Goal: Information Seeking & Learning: Learn about a topic

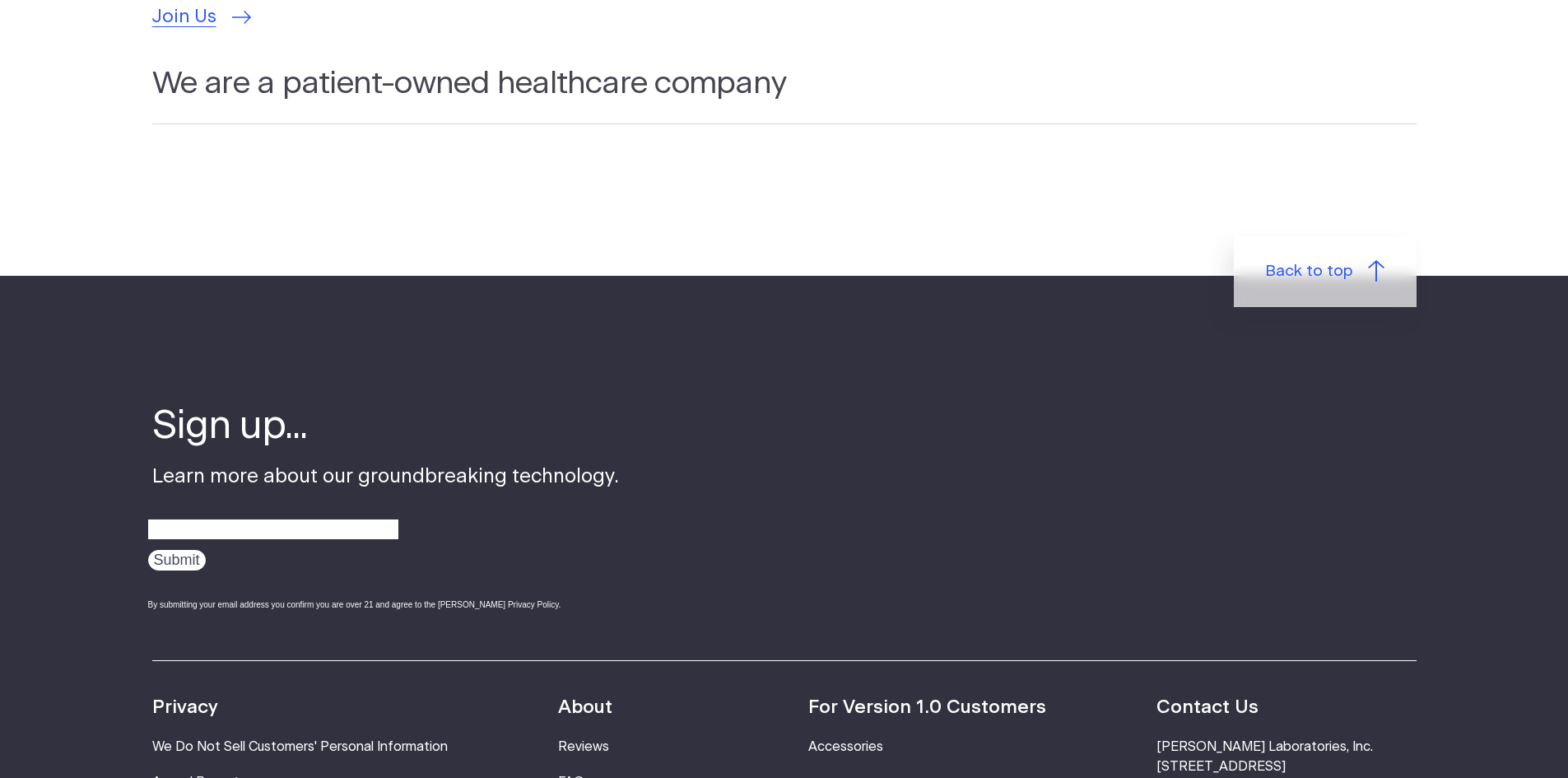
scroll to position [5433, 0]
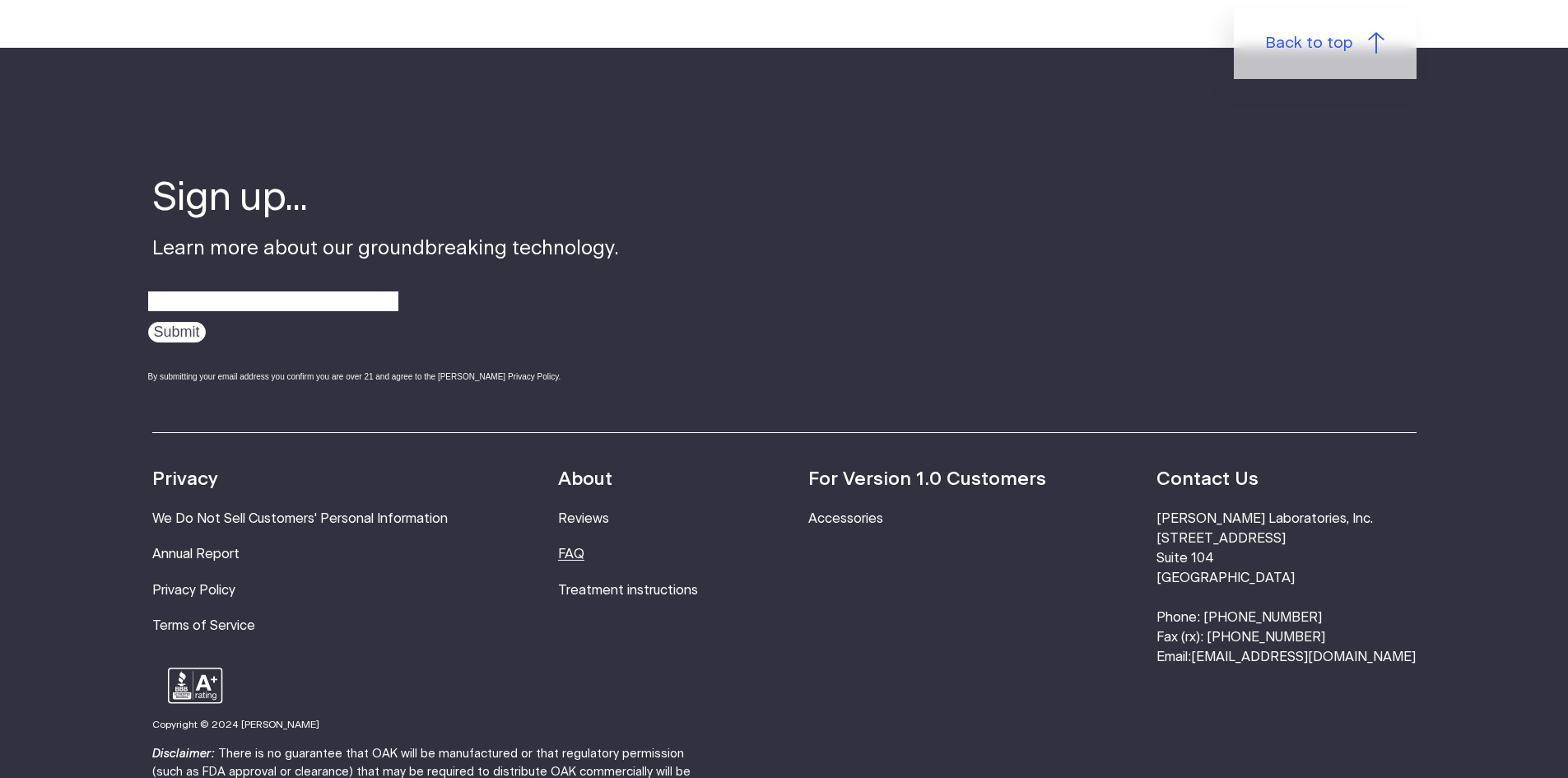
click at [584, 547] on link "FAQ" at bounding box center [570, 554] width 26 height 14
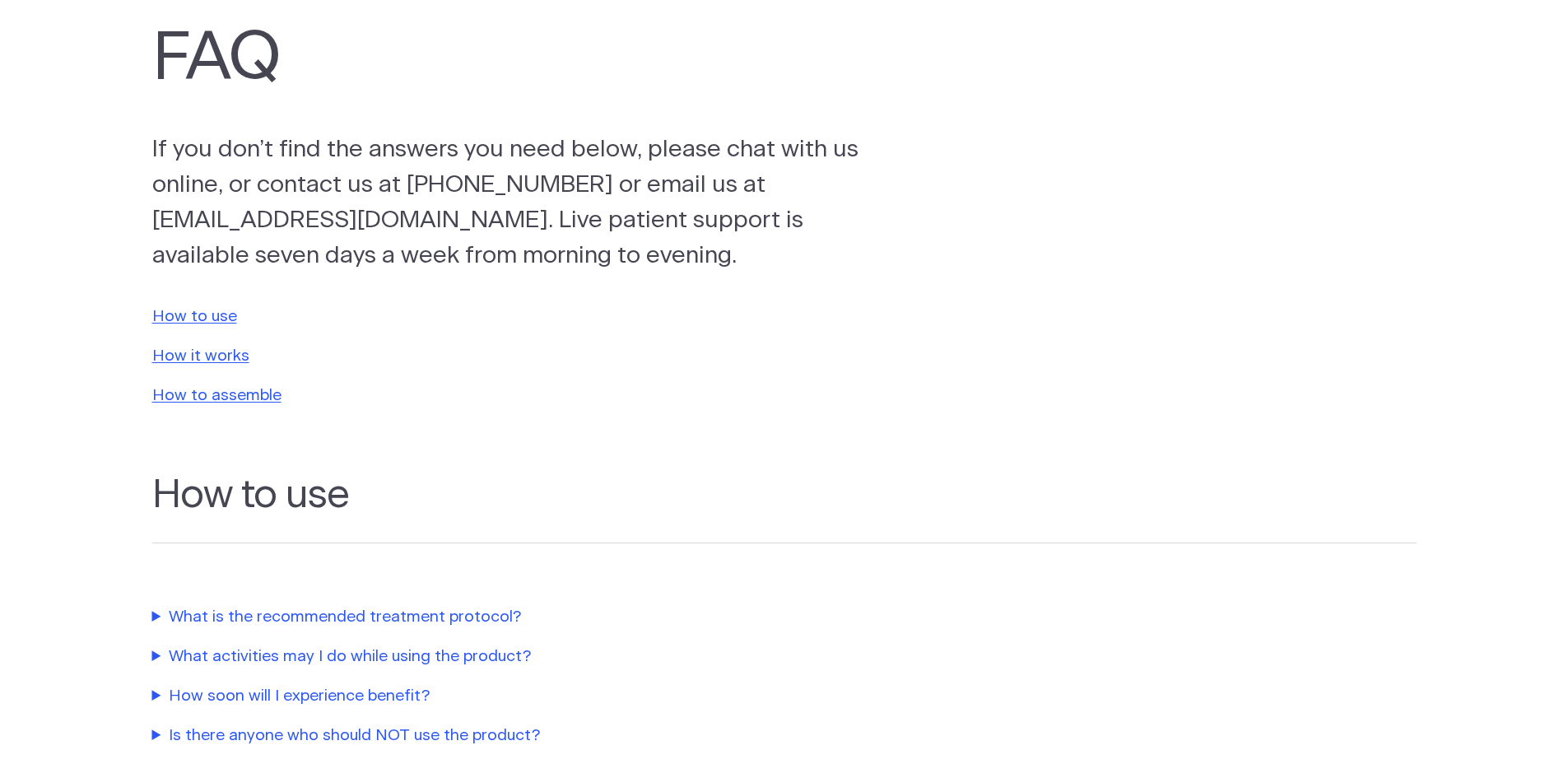
scroll to position [329, 0]
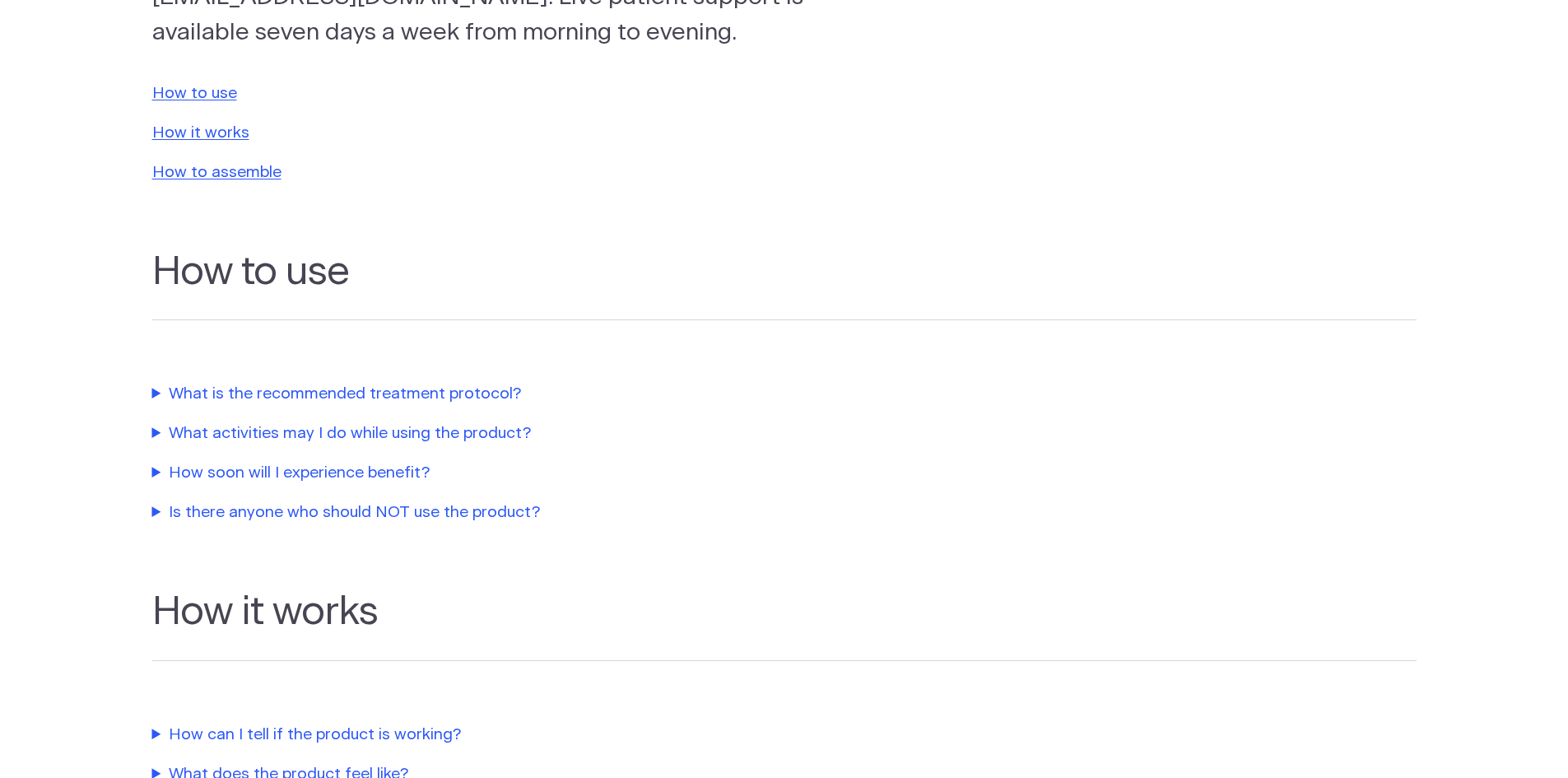
click at [493, 389] on summary "What is the recommended treatment protocol?" at bounding box center [526, 394] width 749 height 24
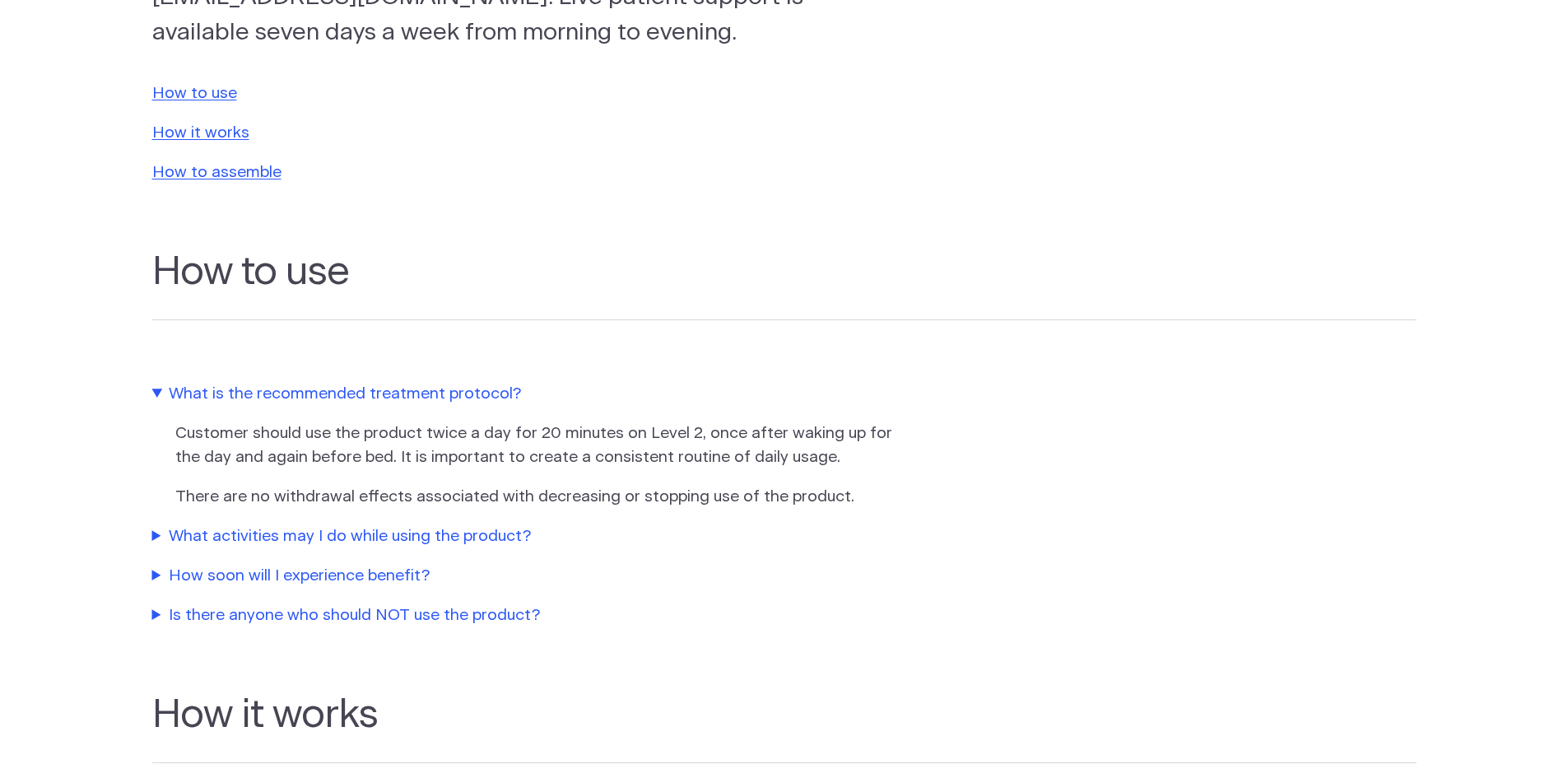
drag, startPoint x: 493, startPoint y: 389, endPoint x: 347, endPoint y: 464, distance: 164.1
click at [347, 464] on p "Customer should use the product twice a day for 20 minutes on Level 2, once aft…" at bounding box center [538, 446] width 727 height 47
drag, startPoint x: 457, startPoint y: 463, endPoint x: 420, endPoint y: 451, distance: 38.9
click at [420, 451] on p "Customer should use the product twice a day for 20 minutes on Level 2, once aft…" at bounding box center [538, 446] width 727 height 47
click at [320, 542] on summary "What activities may I do while using the product?" at bounding box center [526, 537] width 749 height 24
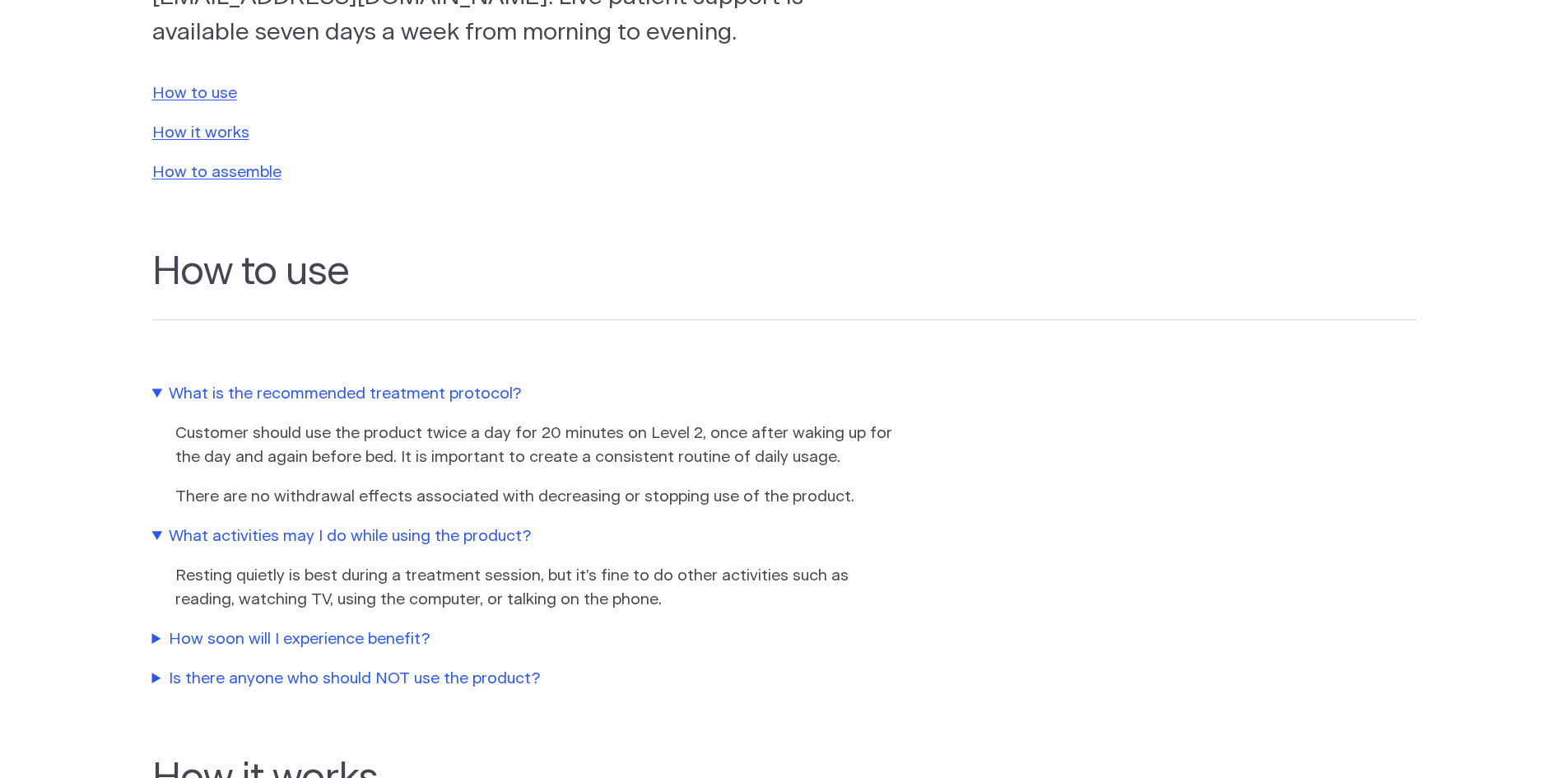
click at [211, 638] on summary "How soon will I experience benefit?" at bounding box center [526, 639] width 749 height 24
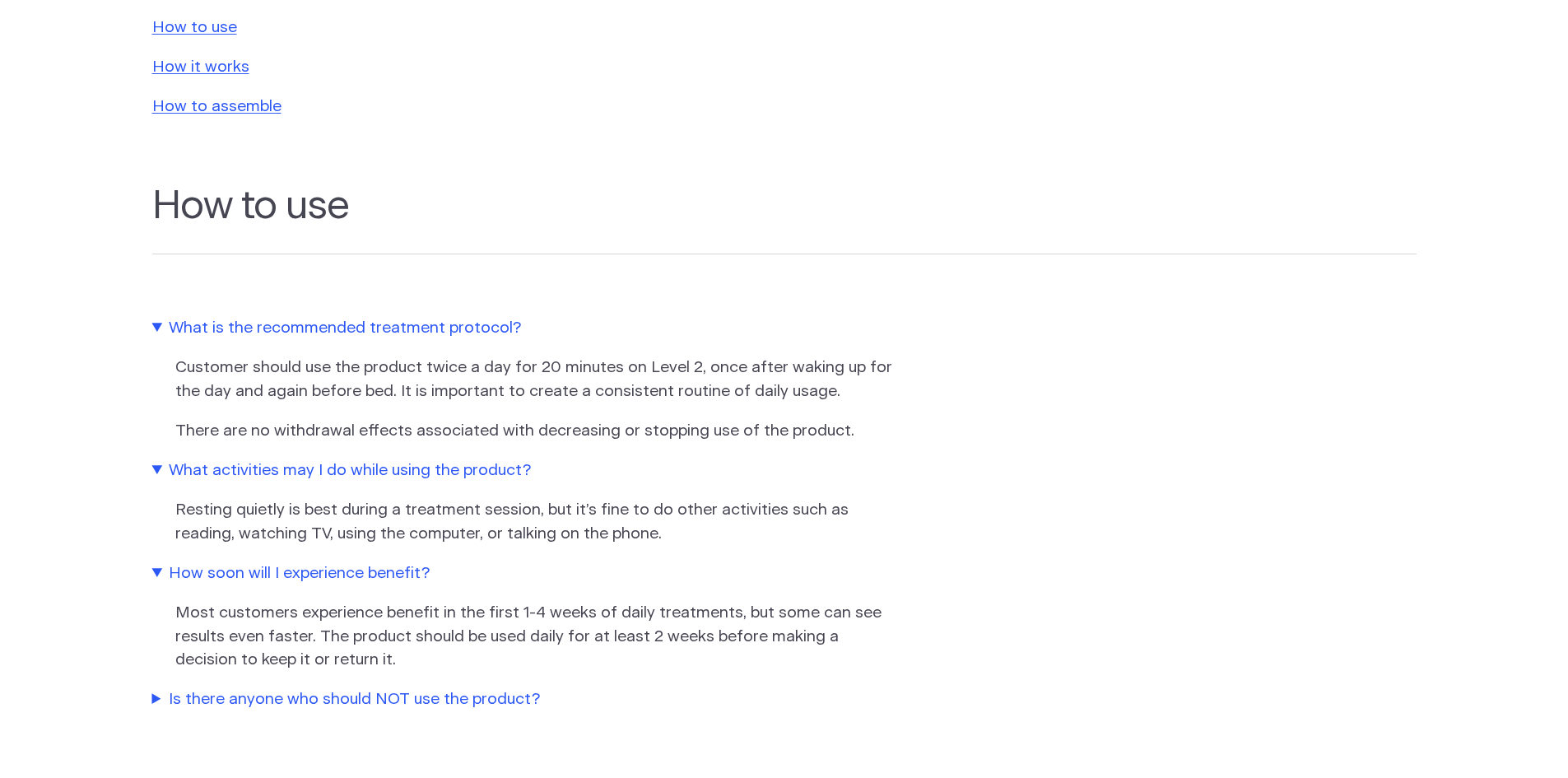
scroll to position [576, 0]
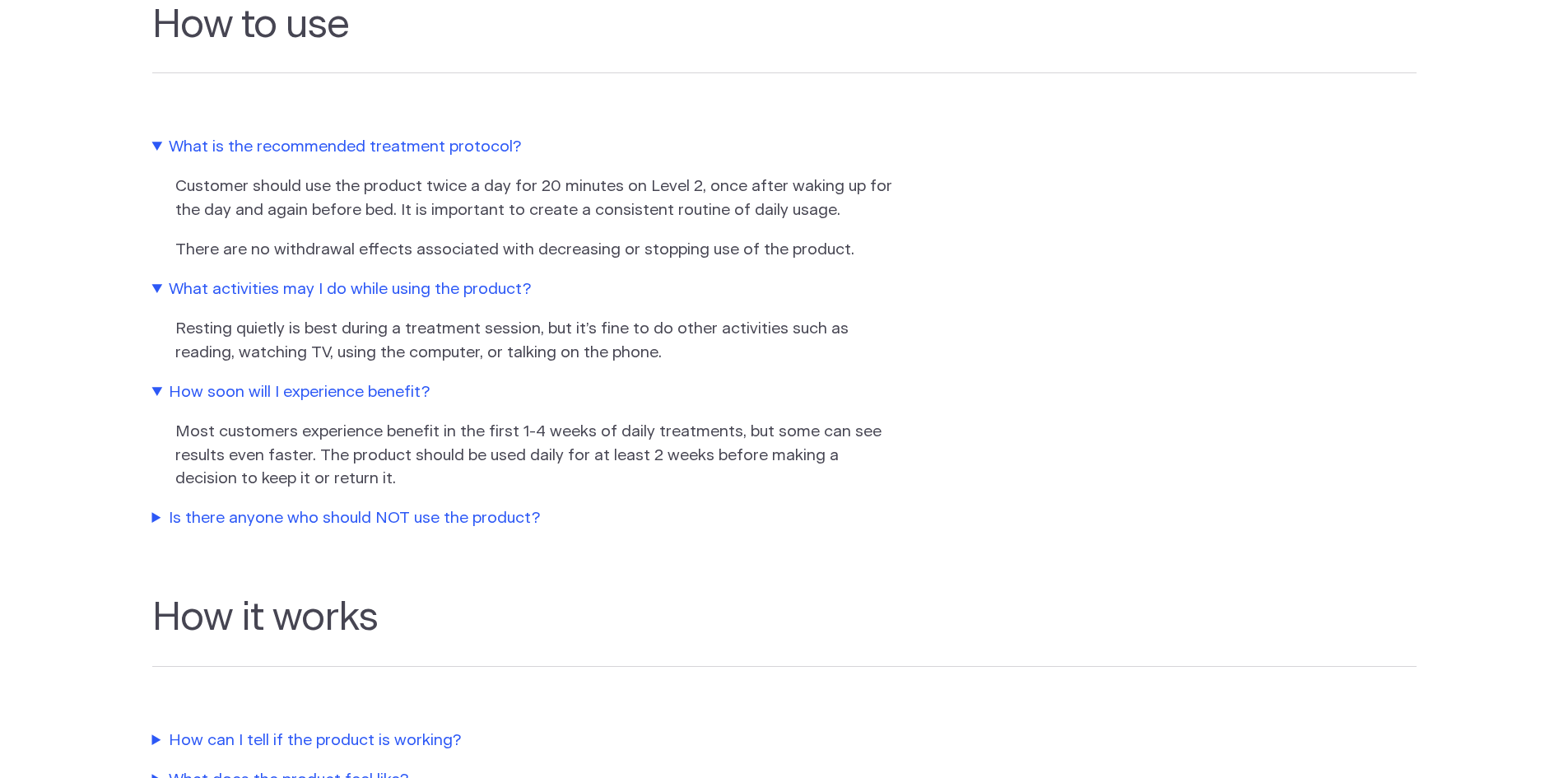
click at [514, 527] on summary "Is there anyone who should NOT use the product?" at bounding box center [526, 518] width 749 height 24
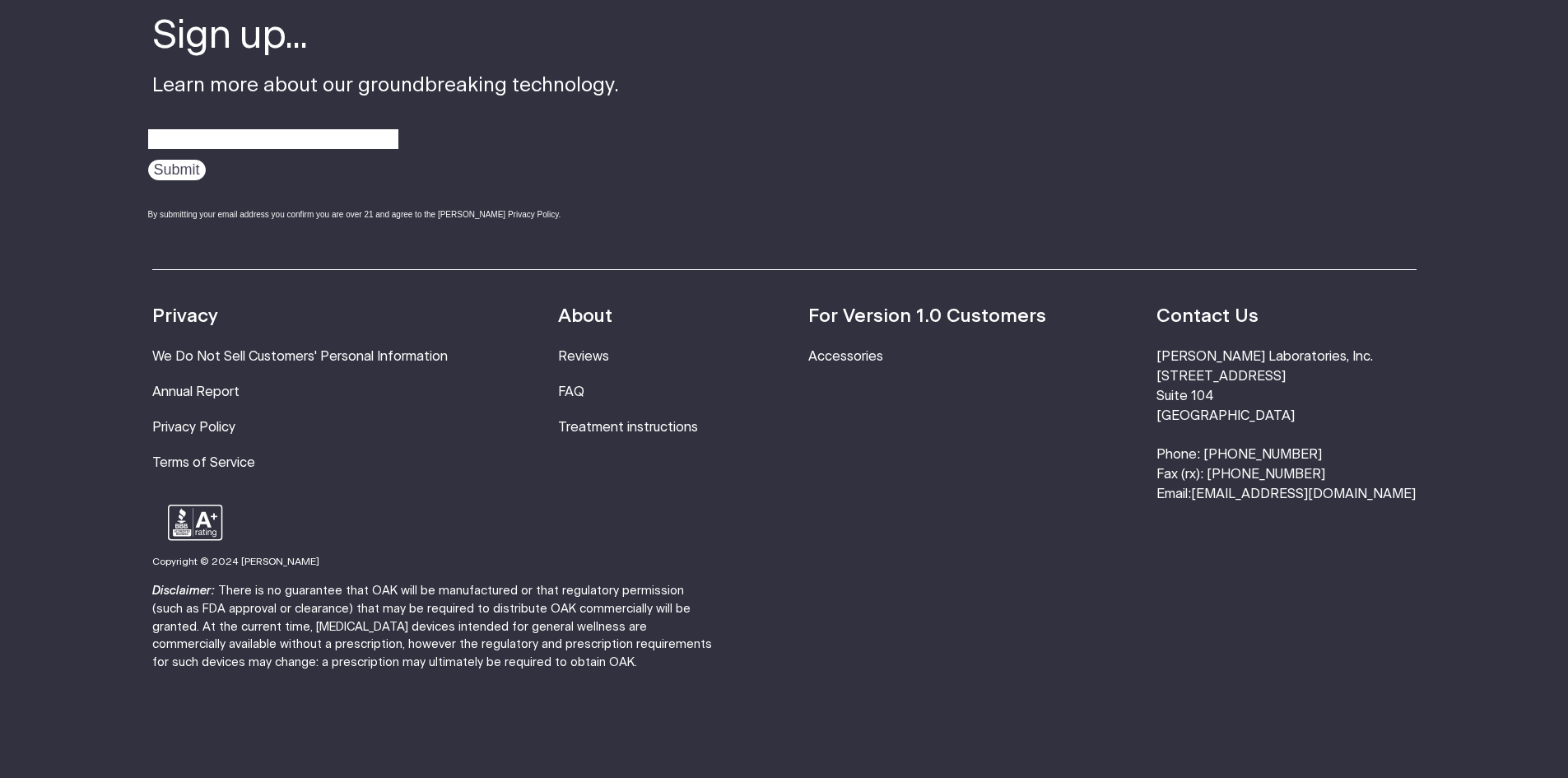
scroll to position [3046, 0]
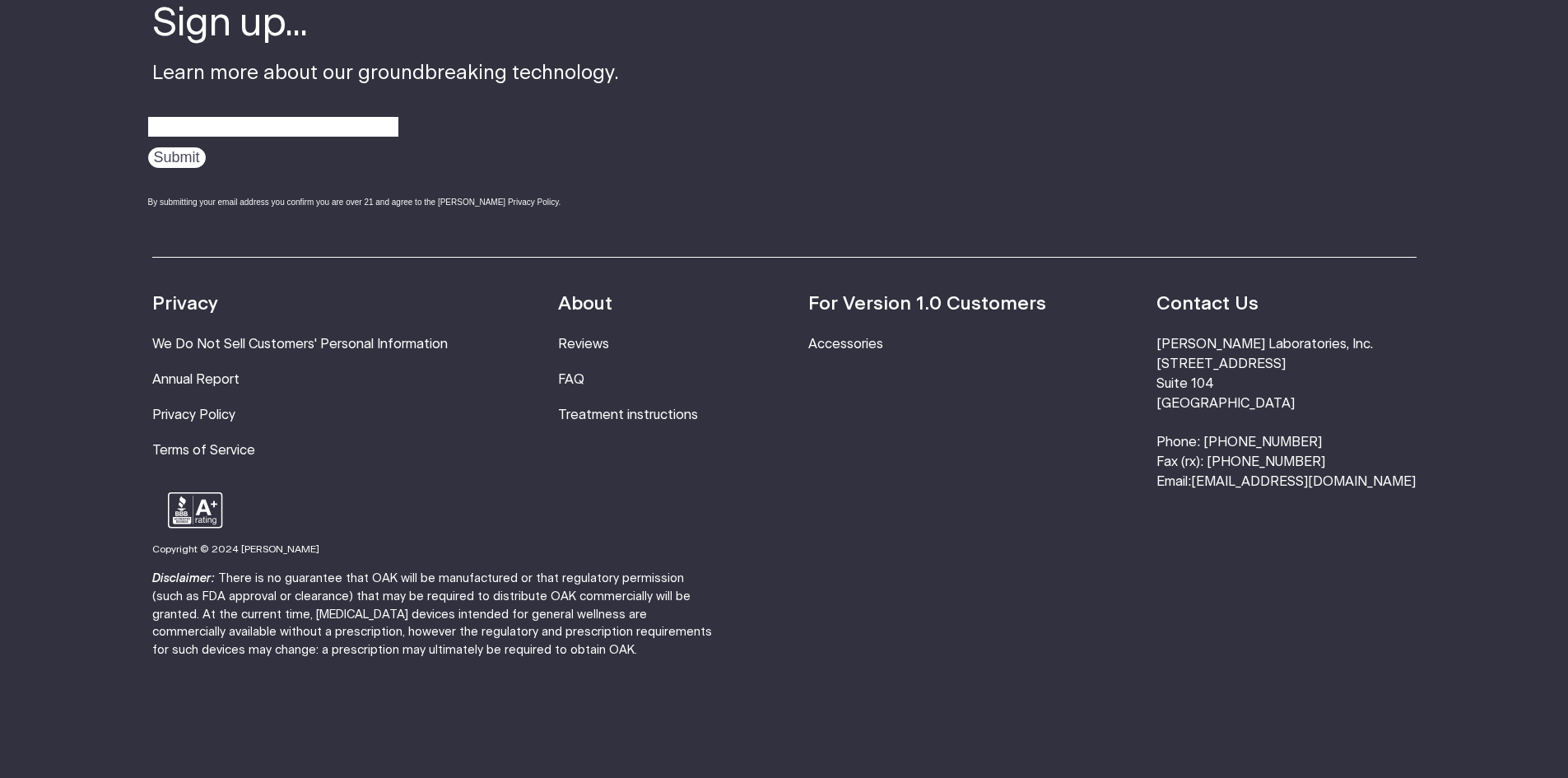
click at [884, 314] on strong "For Version 1.0 Customers" at bounding box center [927, 304] width 238 height 19
click at [876, 351] on link "Accessories" at bounding box center [845, 344] width 75 height 14
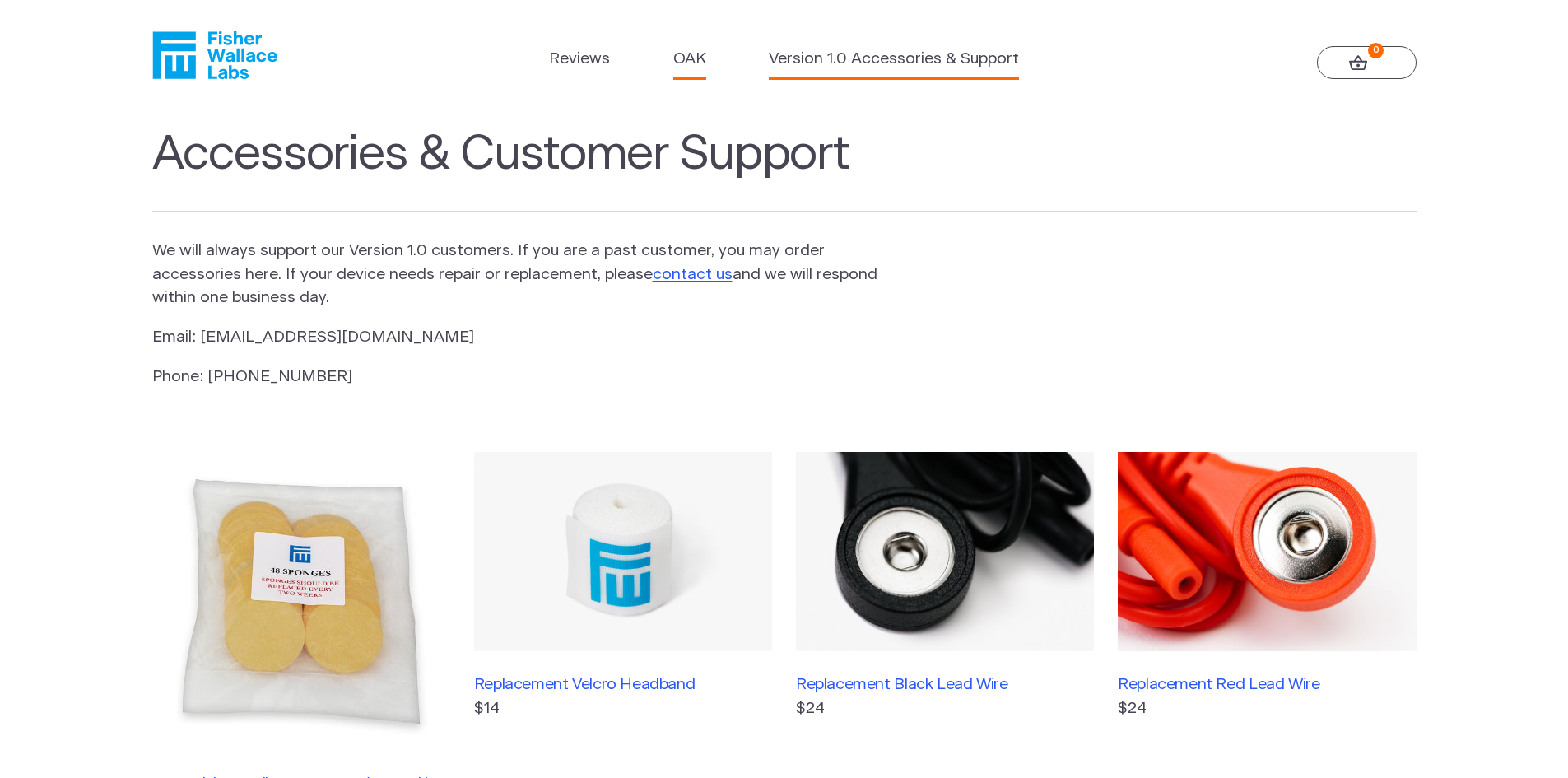
click at [699, 50] on link "OAK" at bounding box center [690, 59] width 33 height 24
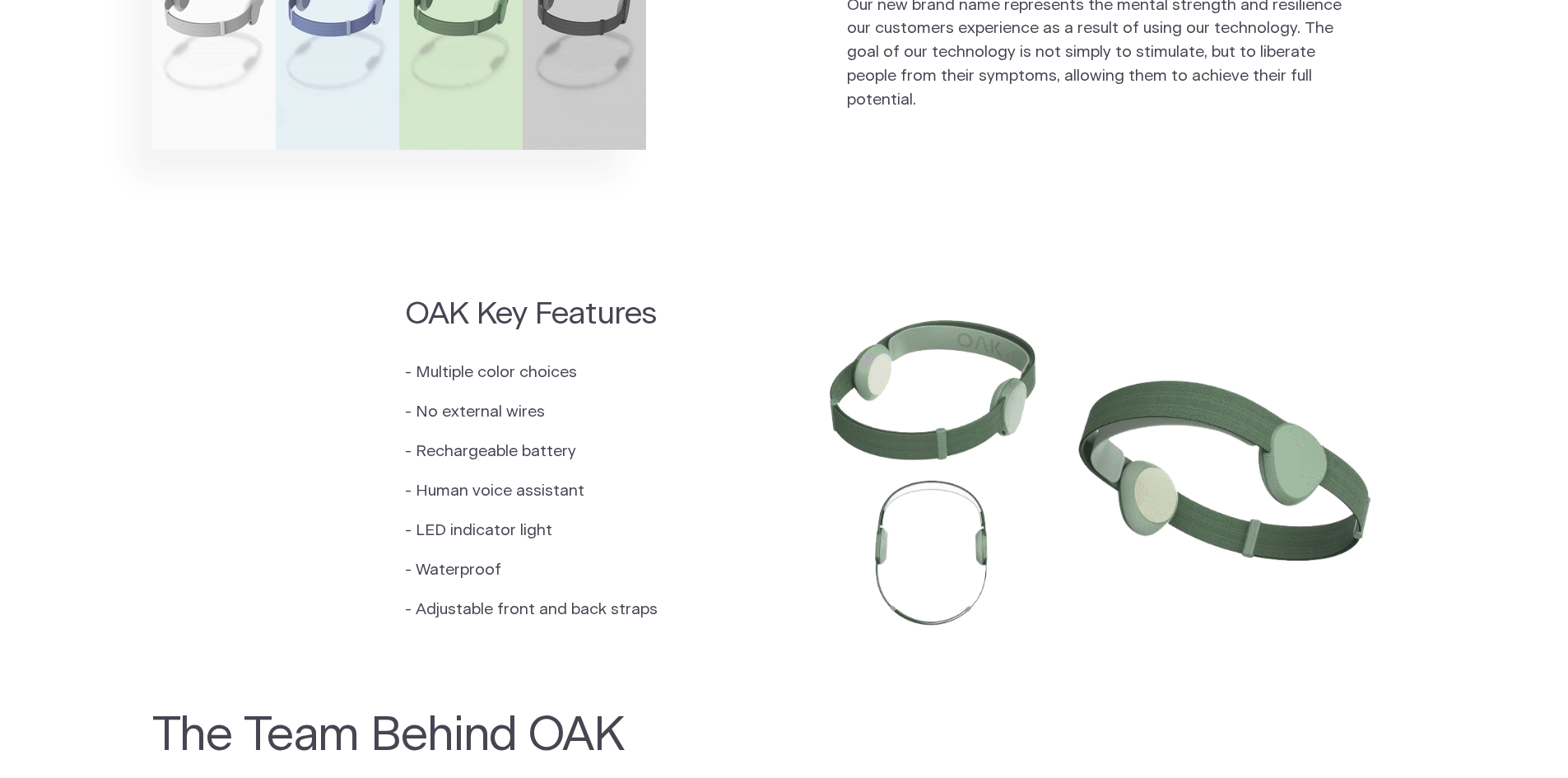
scroll to position [1481, 0]
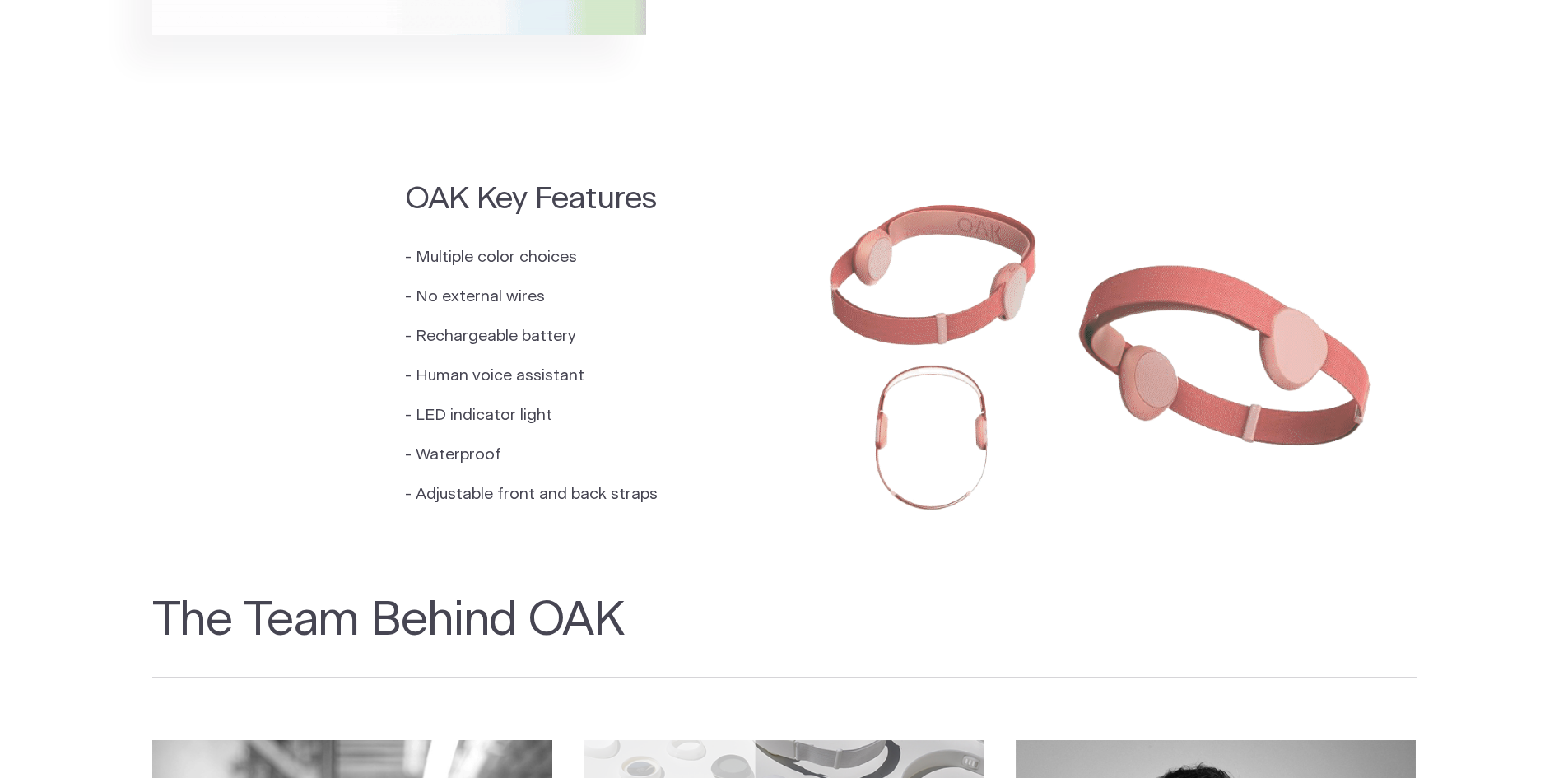
click at [938, 206] on img at bounding box center [1100, 350] width 632 height 421
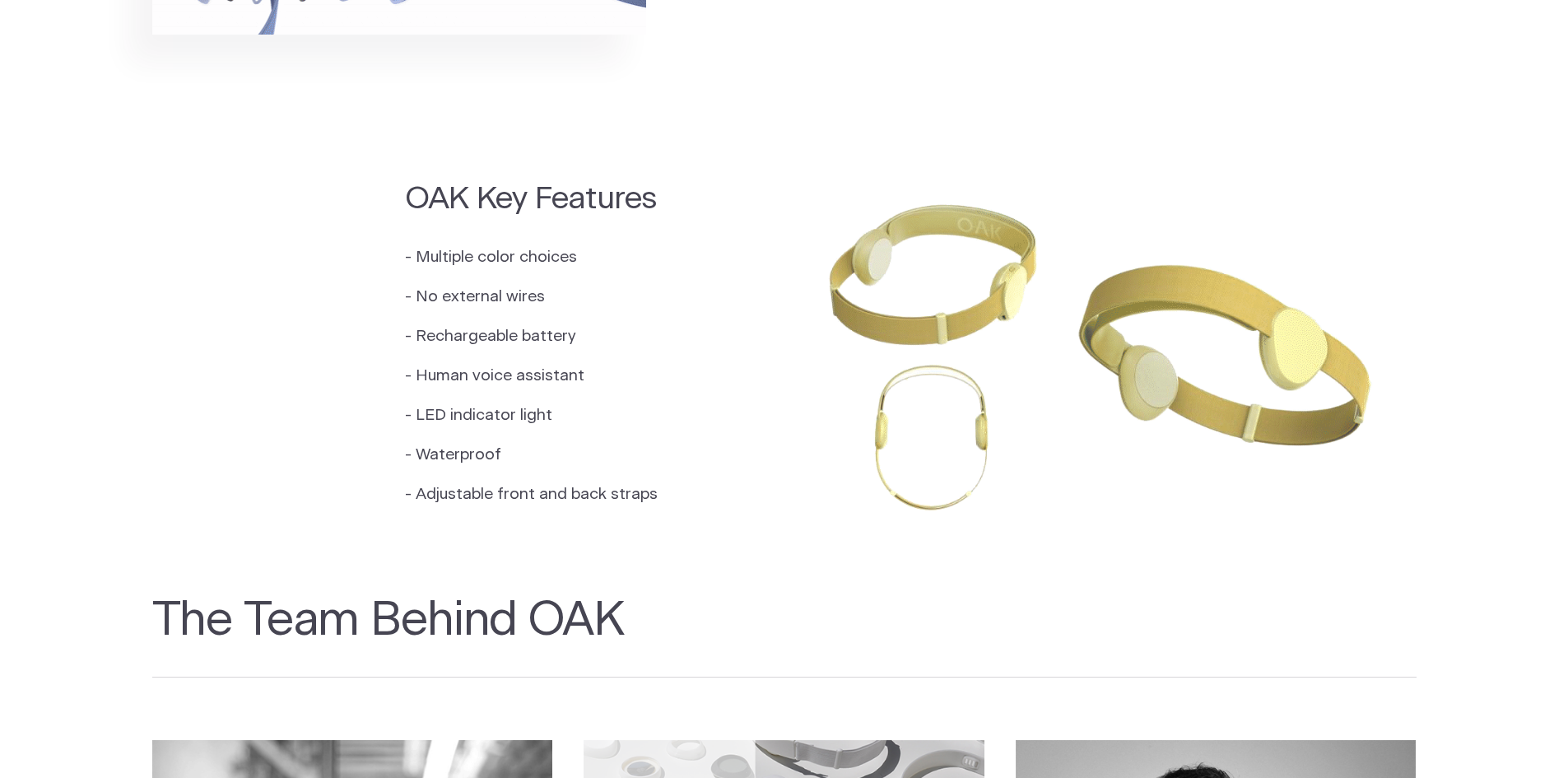
click at [1175, 320] on img at bounding box center [1100, 350] width 632 height 421
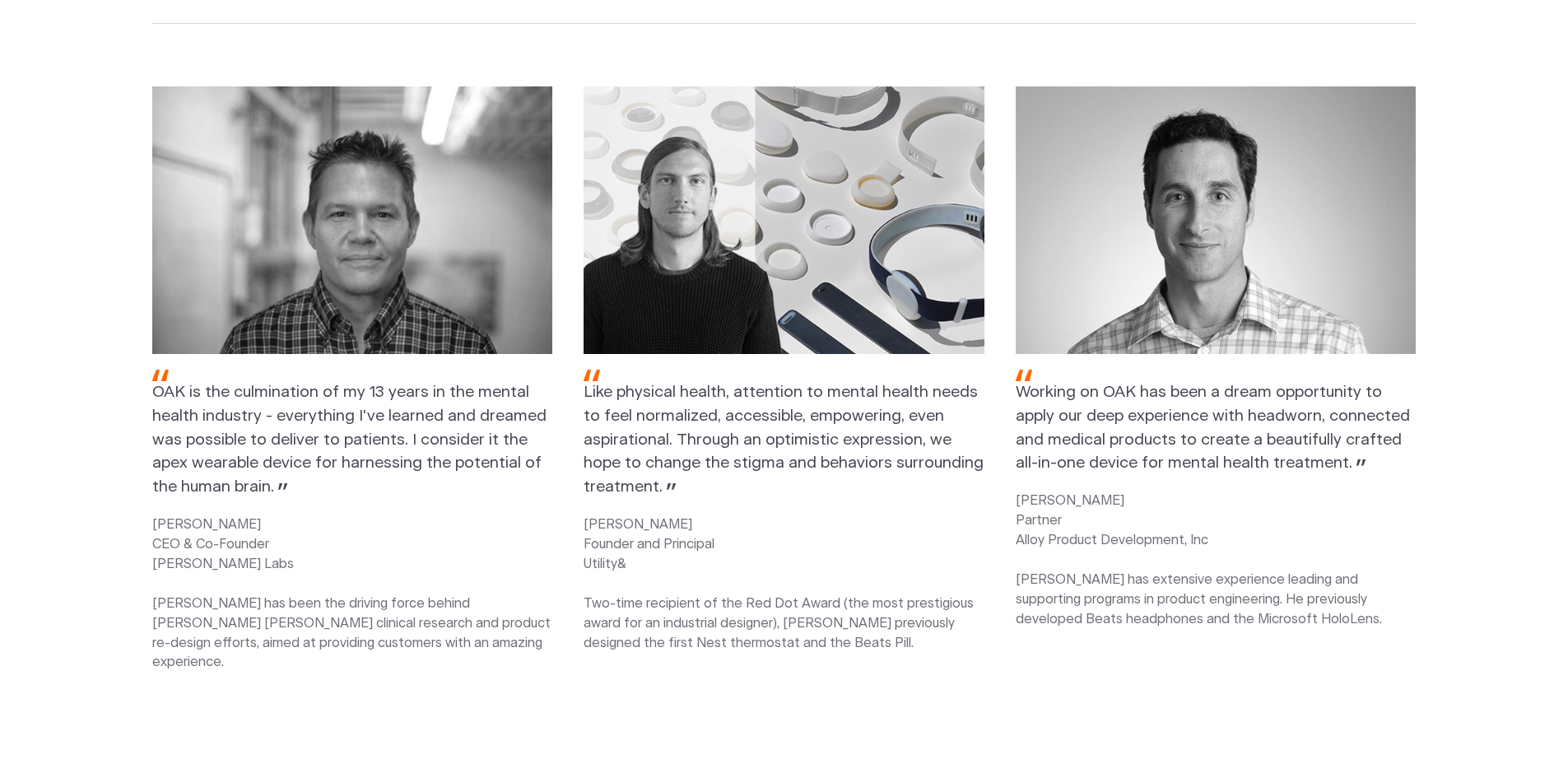
scroll to position [2143, 0]
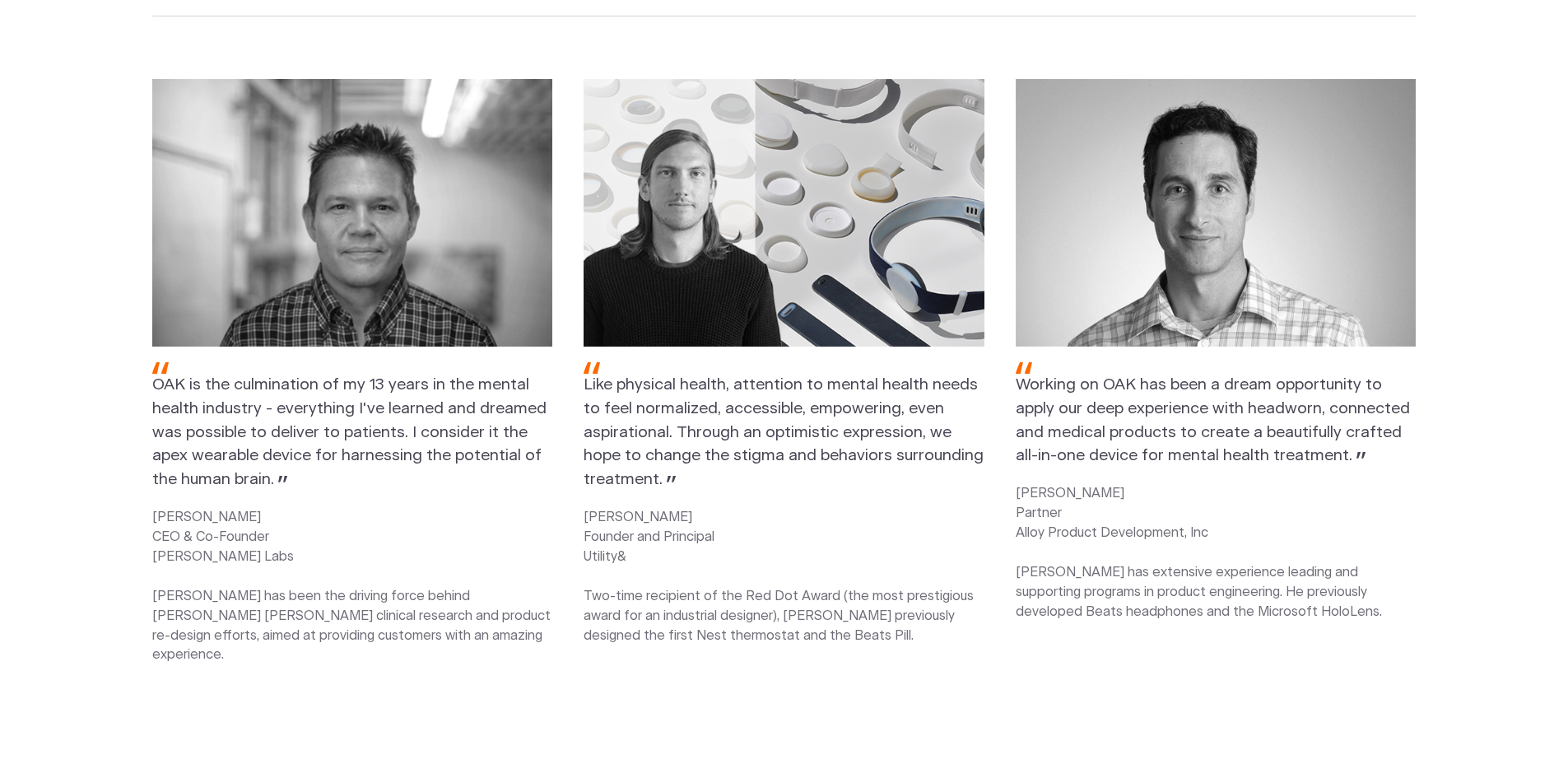
click at [725, 403] on span "Like physical health, attention to mental health needs to feel normalized, acce…" at bounding box center [783, 432] width 400 height 110
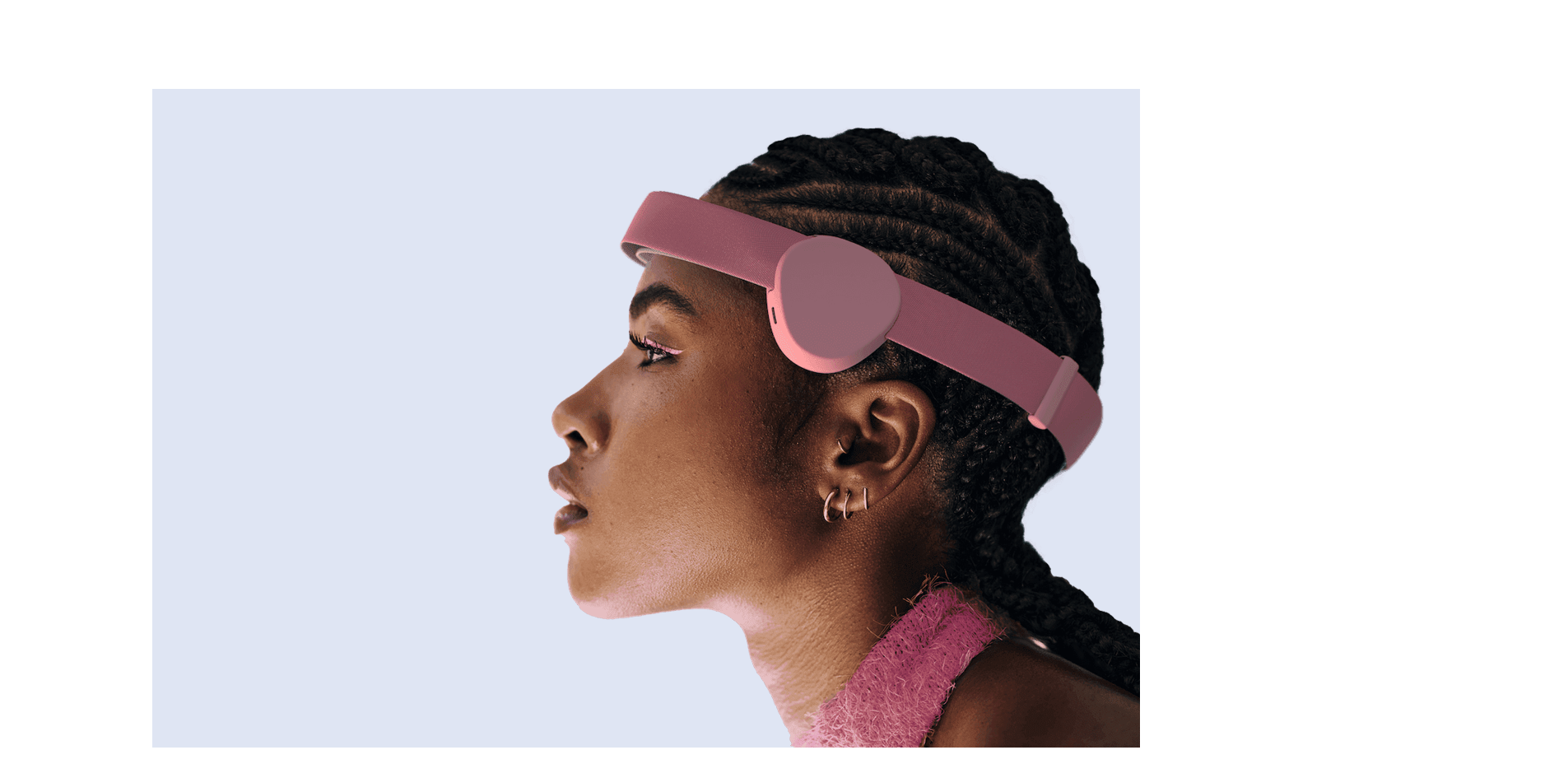
scroll to position [0, 0]
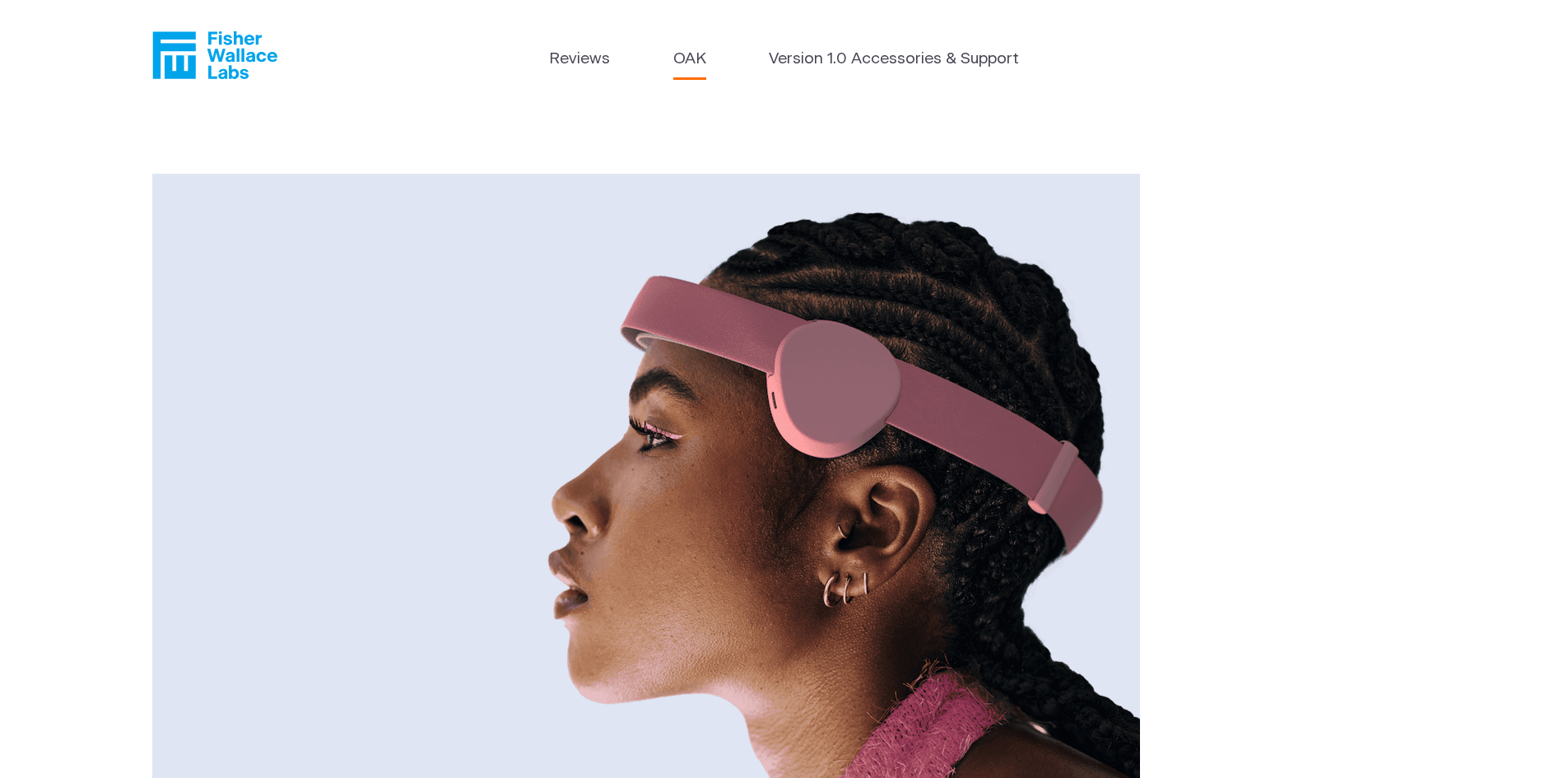
click at [682, 74] on li "OAK" at bounding box center [690, 63] width 33 height 31
click at [682, 65] on link "OAK" at bounding box center [690, 59] width 33 height 24
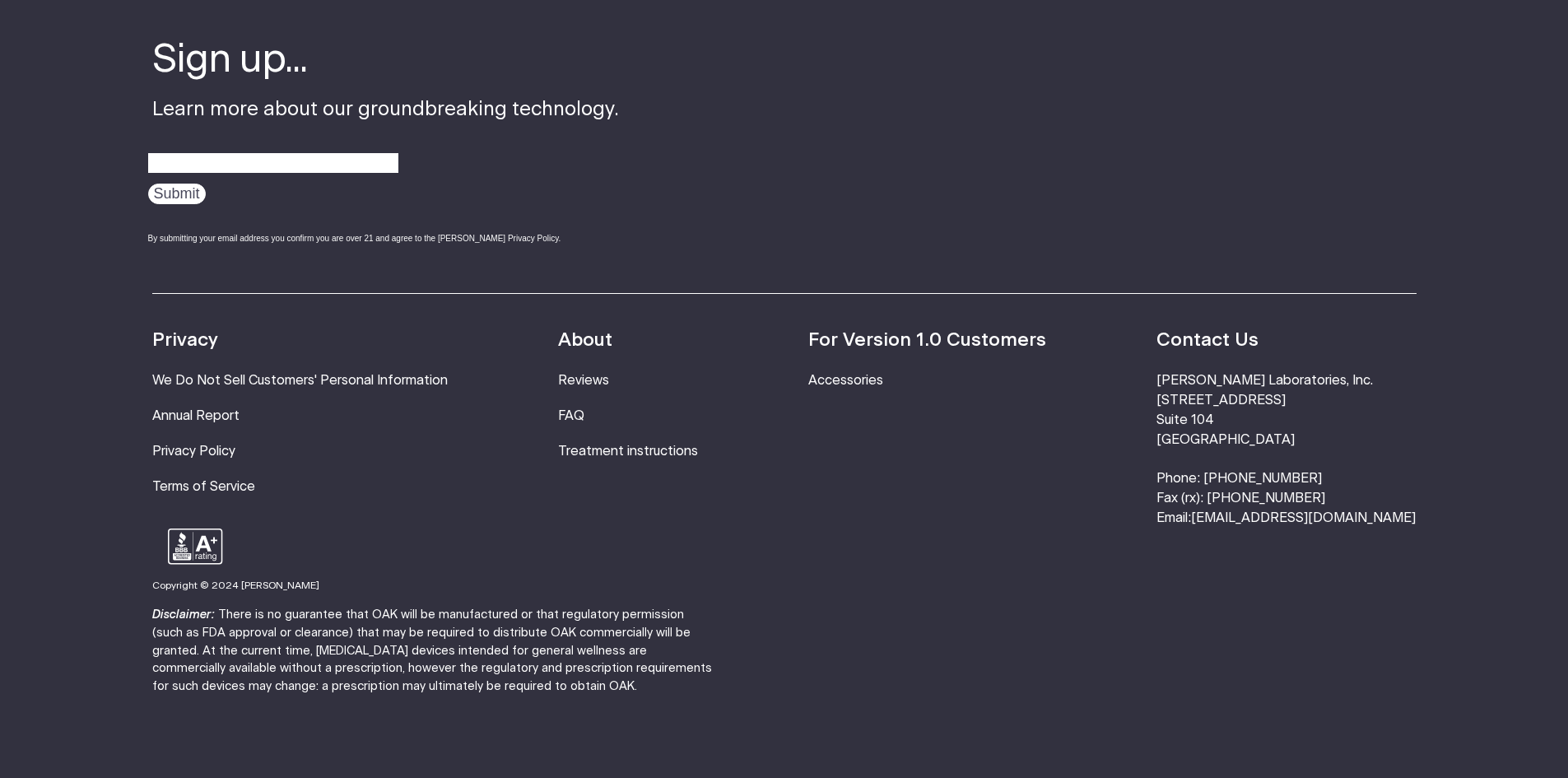
scroll to position [3068, 0]
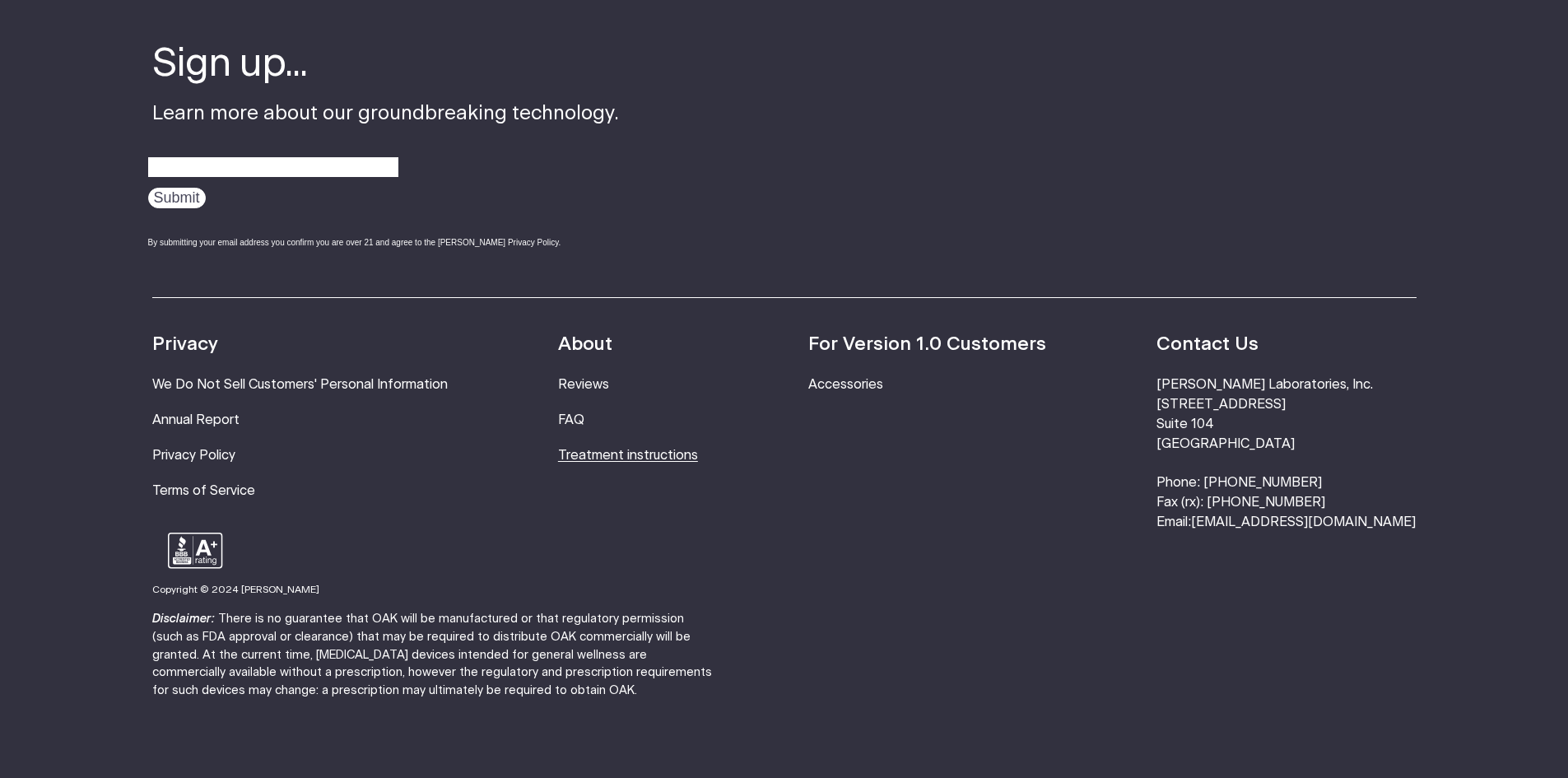
click at [698, 449] on link "Treatment instructions" at bounding box center [628, 455] width 139 height 14
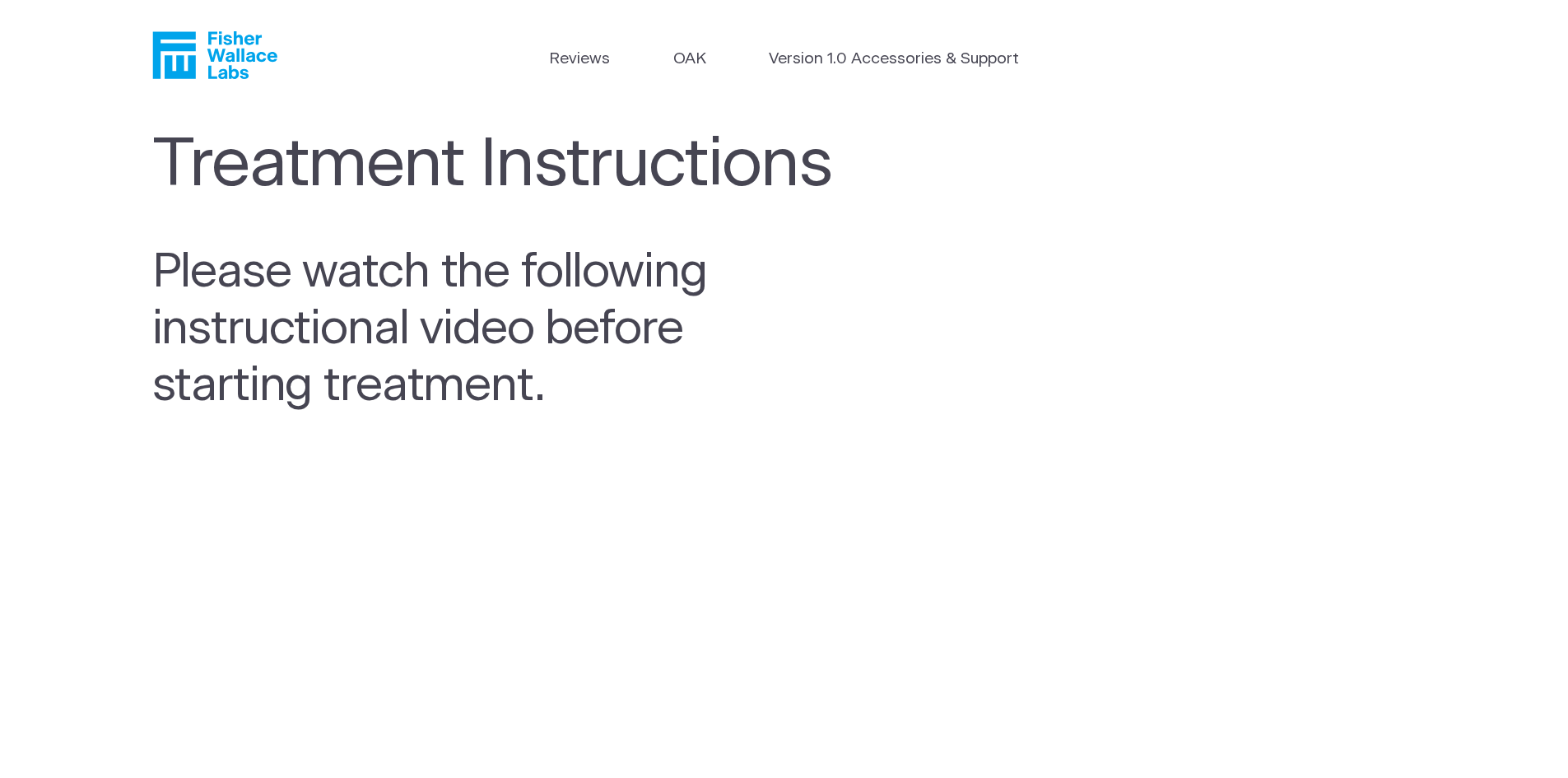
click at [233, 45] on icon "Fisher Wallace" at bounding box center [220, 54] width 112 height 47
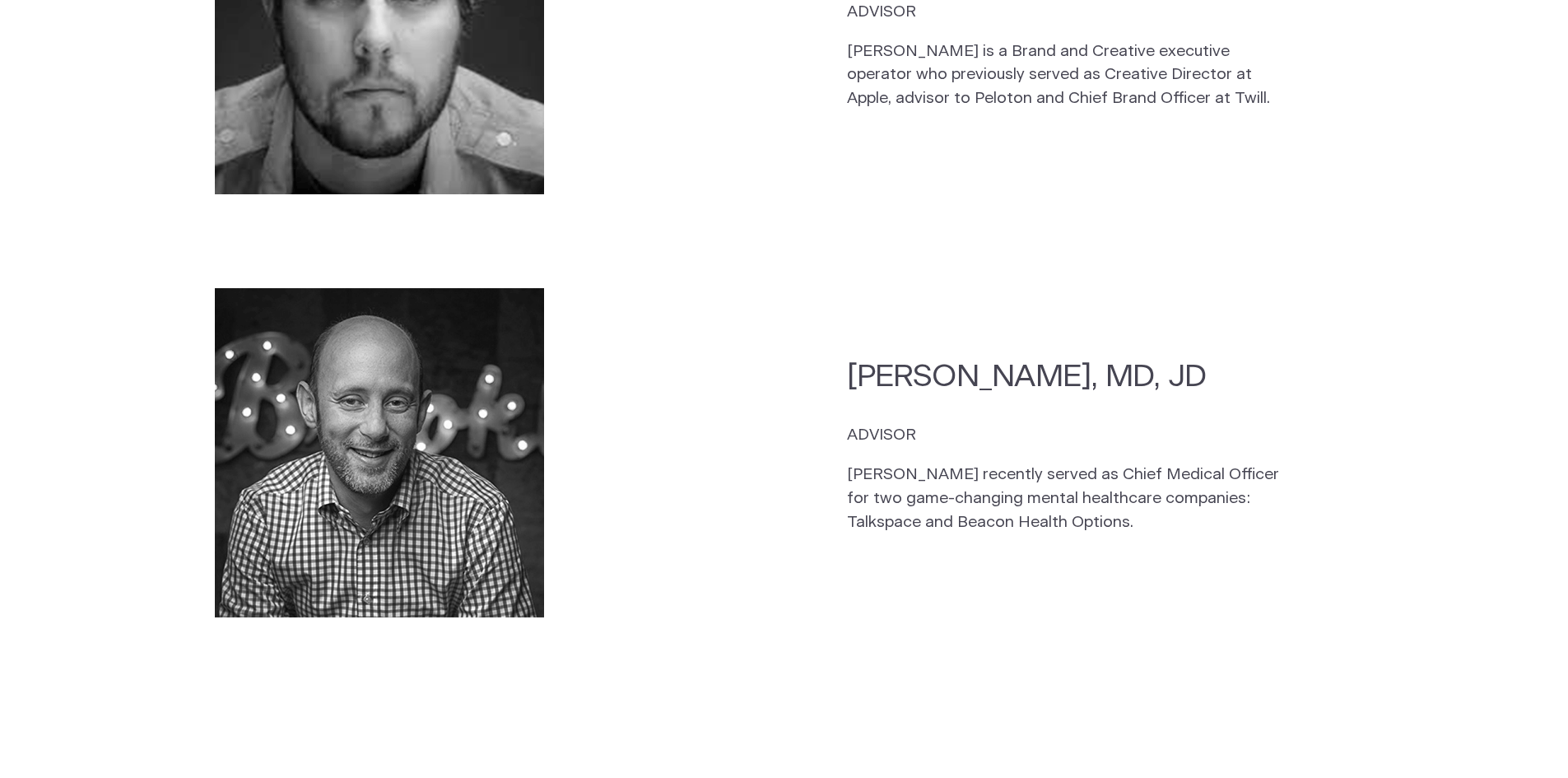
scroll to position [3378, 0]
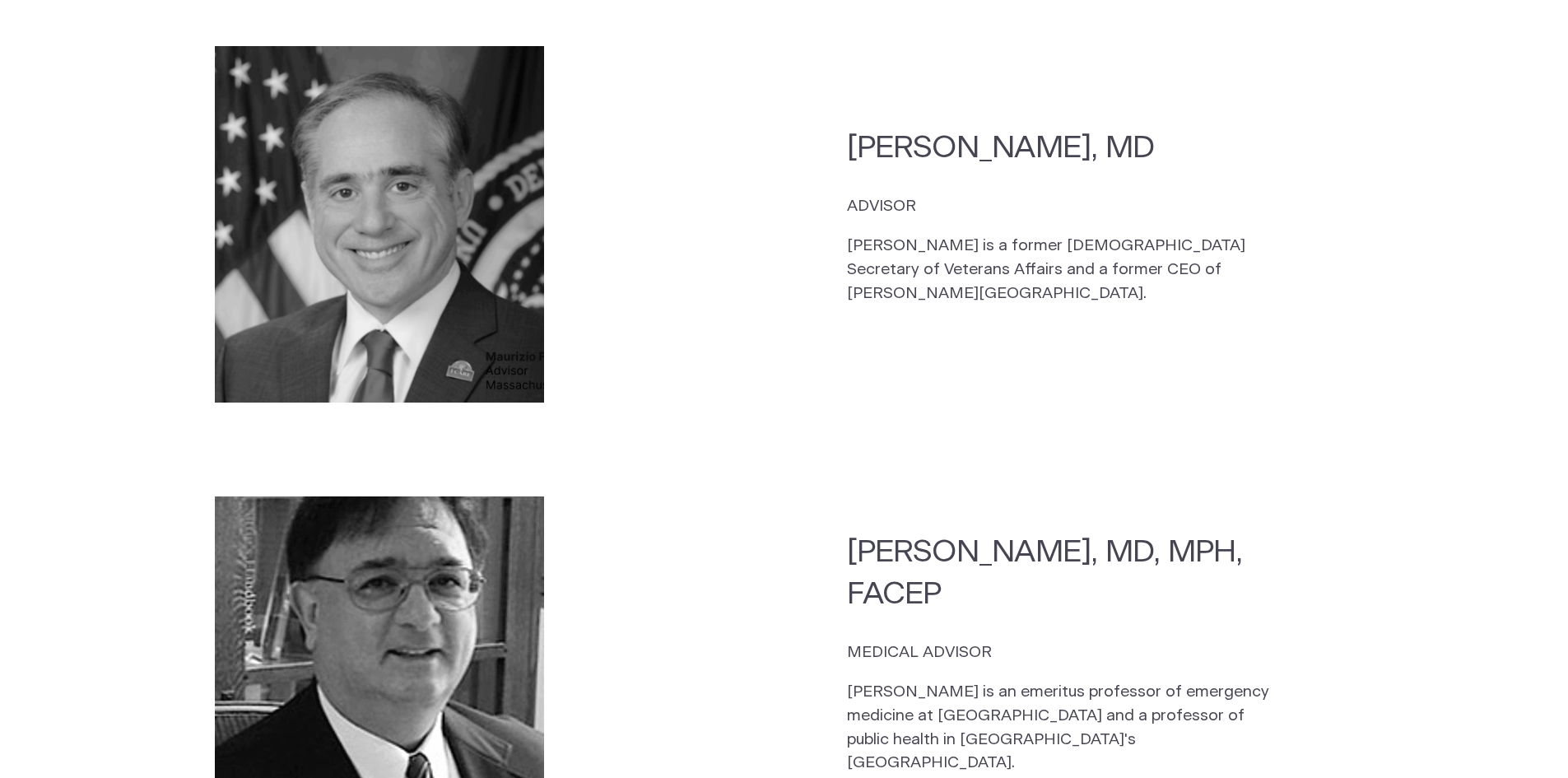
drag, startPoint x: 56, startPoint y: 0, endPoint x: 73, endPoint y: 298, distance: 298.5
click at [73, 298] on section "CEO [PERSON_NAME] CO-FOUNDER, CEO, DIRECTOR The son of a [DEMOGRAPHIC_DATA] Arm…" at bounding box center [784, 143] width 1568 height 3460
